Goal: Transaction & Acquisition: Obtain resource

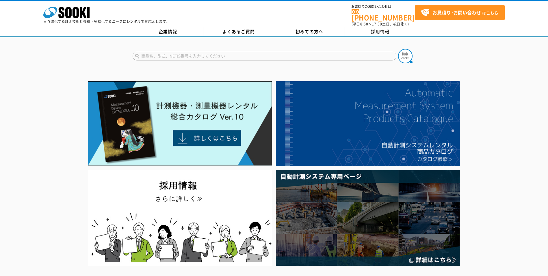
click at [227, 52] on input "text" at bounding box center [265, 56] width 264 height 9
type input "HM-40P"
click at [404, 54] on img at bounding box center [405, 56] width 14 height 14
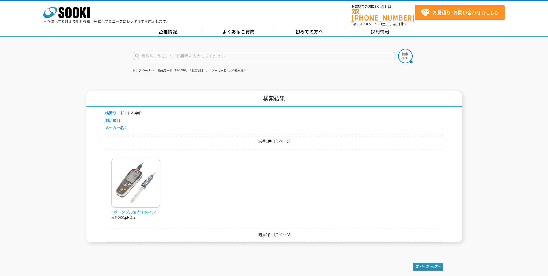
click at [143, 209] on span "ポータブルpH計 HM-40P" at bounding box center [135, 212] width 49 height 6
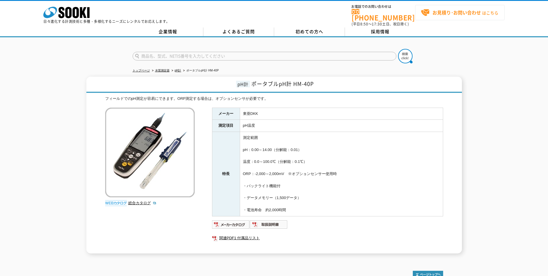
click at [450, 16] on span "お見積り･お問い合わせ はこちら" at bounding box center [459, 12] width 77 height 9
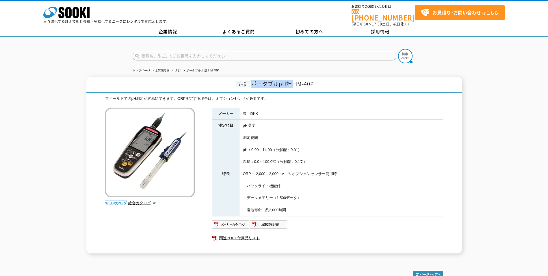
drag, startPoint x: 251, startPoint y: 79, endPoint x: 293, endPoint y: 79, distance: 41.6
click at [293, 80] on span "ポータブルpH計 HM-40P" at bounding box center [282, 84] width 62 height 8
click at [197, 205] on div "フィールドでのpH測定が容易にできます。ORP測定する場合は、オプションセンサが必要です。 総合カタログ メーカー 東亜DKK 測定項目 pH温度 特長 測定…" at bounding box center [274, 175] width 338 height 158
